Goal: Task Accomplishment & Management: Use online tool/utility

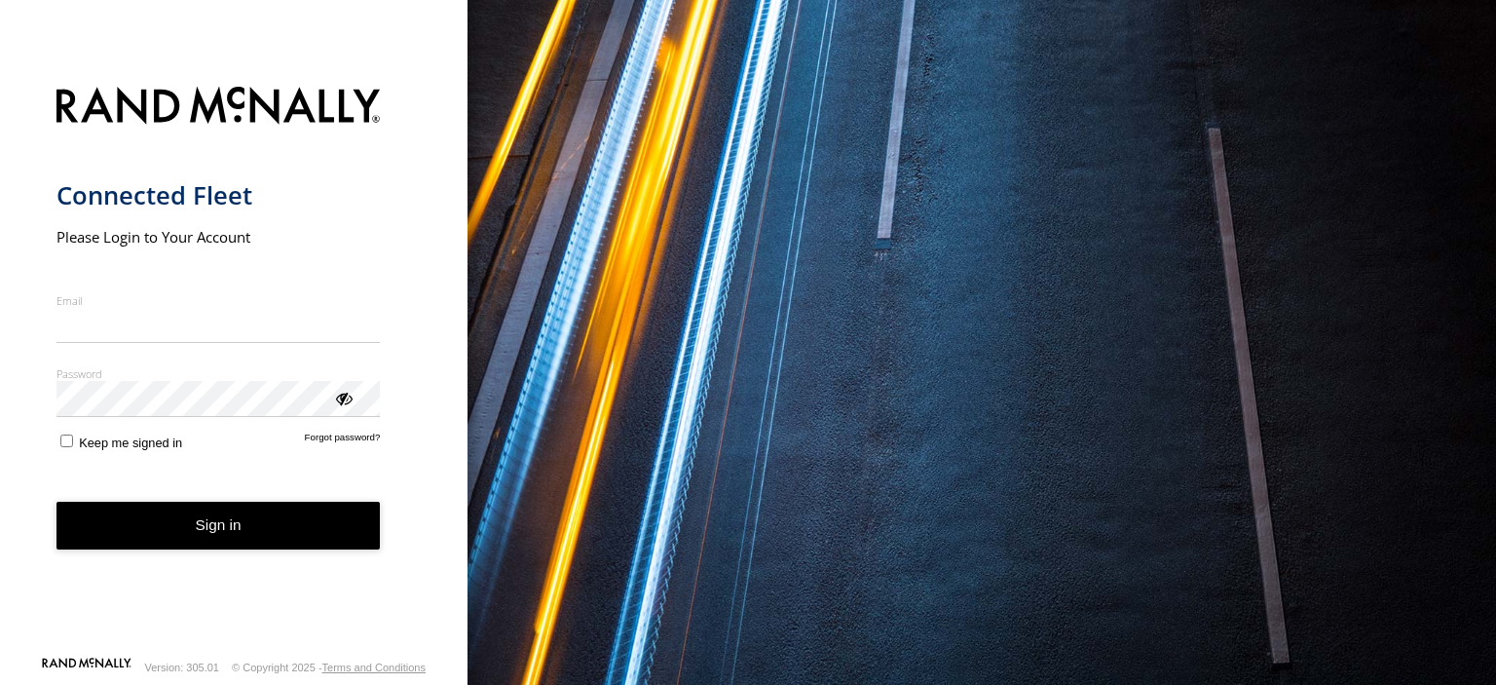
type input "**********"
click at [70, 459] on form "**********" at bounding box center [233, 365] width 355 height 580
click at [90, 521] on button "Sign in" at bounding box center [218, 525] width 324 height 48
